Goal: Navigation & Orientation: Find specific page/section

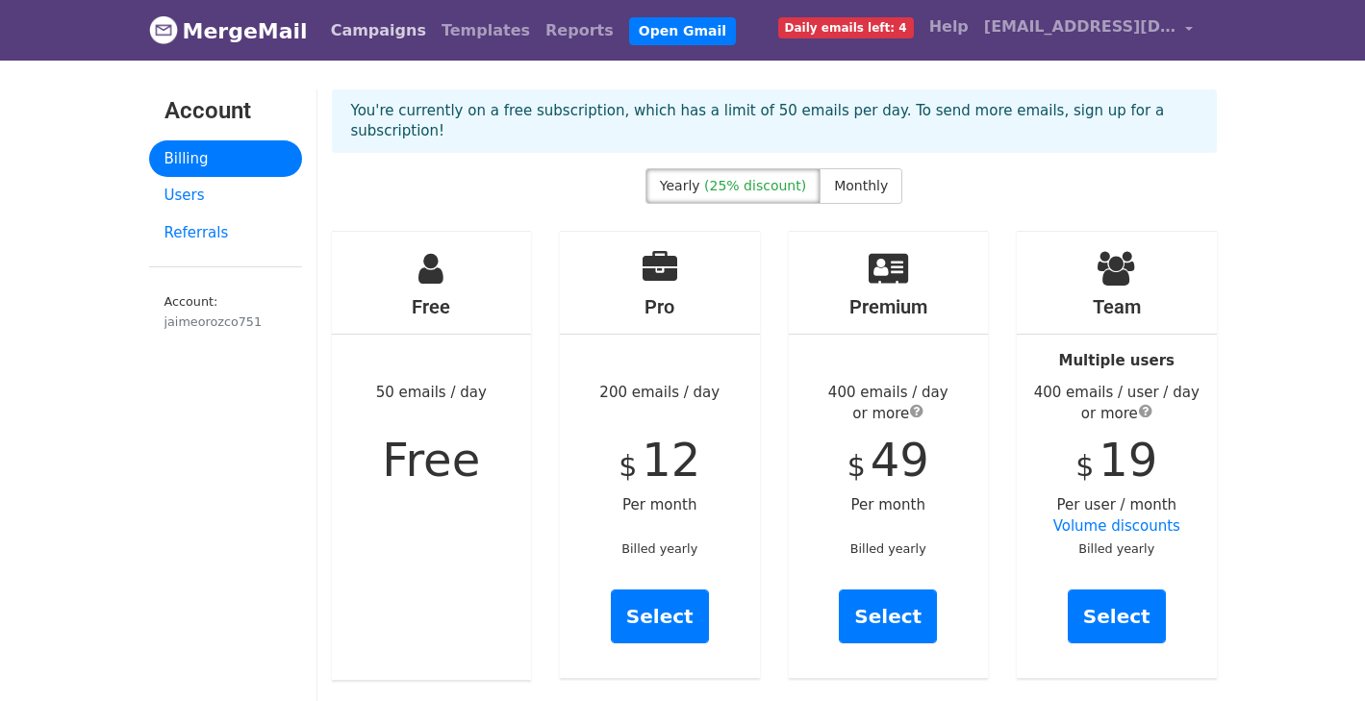
click at [344, 33] on link "Campaigns" at bounding box center [378, 31] width 111 height 38
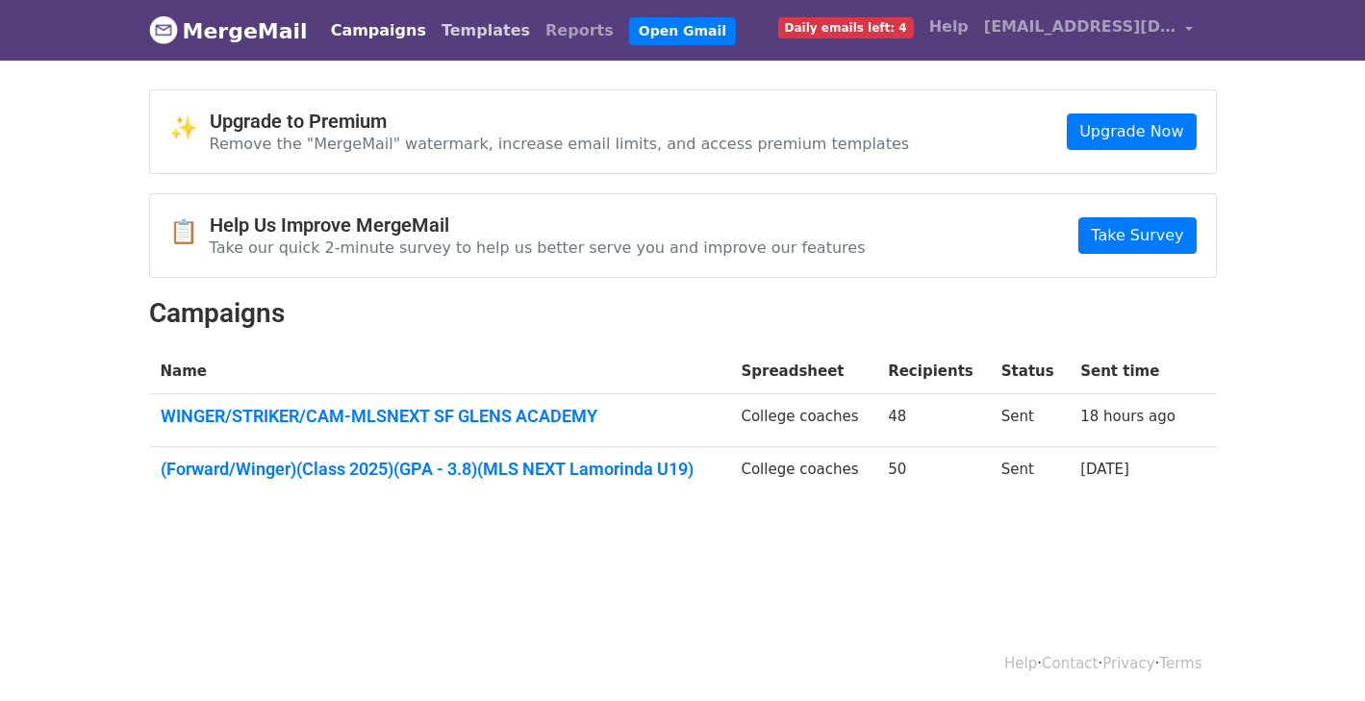
click at [435, 40] on link "Templates" at bounding box center [486, 31] width 104 height 38
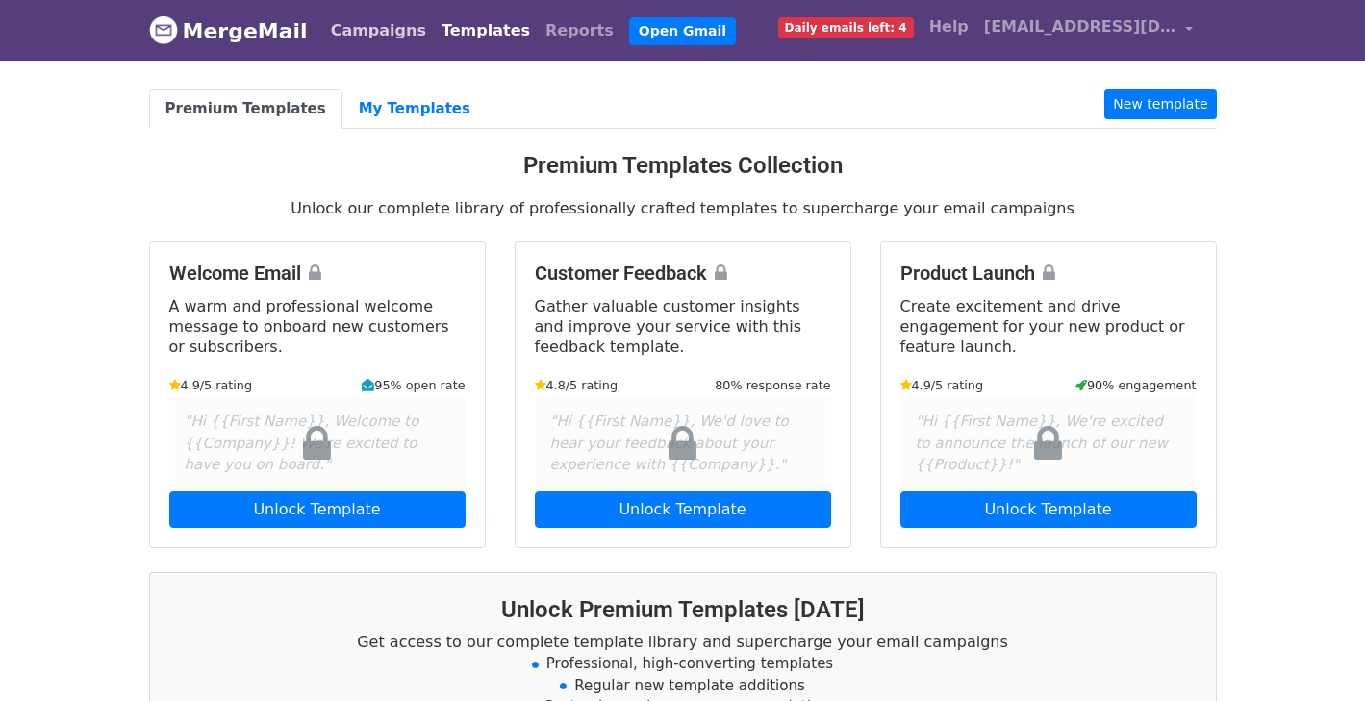
click at [375, 36] on link "Campaigns" at bounding box center [378, 31] width 111 height 38
